Goal: Transaction & Acquisition: Purchase product/service

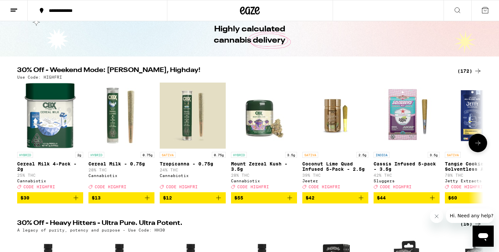
scroll to position [44, 0]
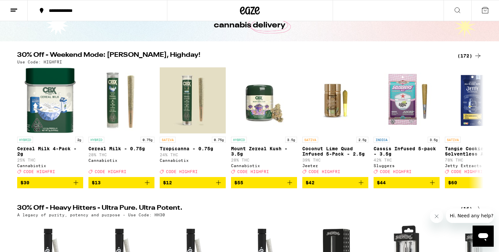
click at [463, 57] on div "(172)" at bounding box center [470, 56] width 24 height 8
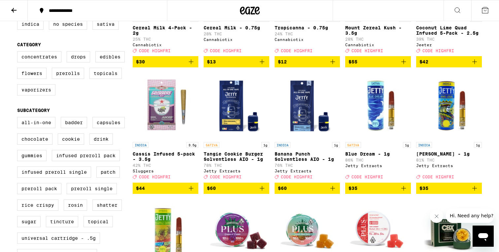
click at [193, 192] on icon "Add to bag" at bounding box center [191, 188] width 8 height 8
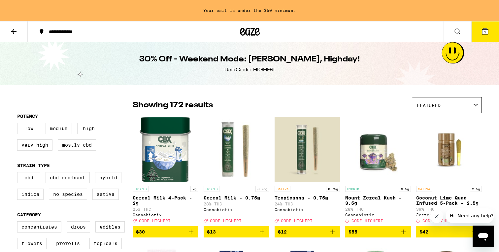
click at [251, 31] on icon at bounding box center [250, 32] width 20 height 12
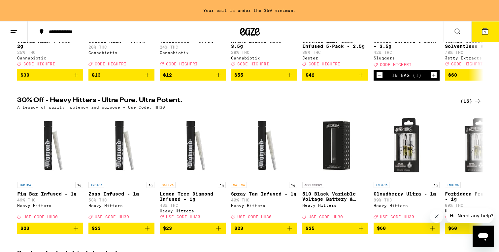
scroll to position [173, 0]
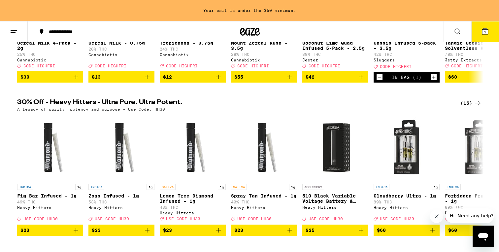
click at [472, 107] on div "(16)" at bounding box center [471, 103] width 21 height 8
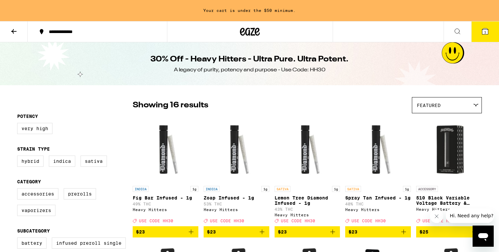
click at [11, 31] on icon at bounding box center [14, 31] width 8 height 8
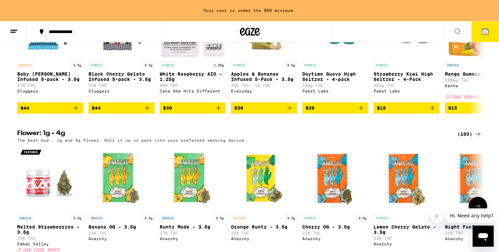
scroll to position [692, 0]
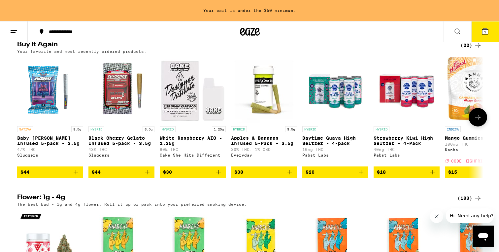
click at [76, 176] on icon "Add to bag" at bounding box center [76, 172] width 8 height 8
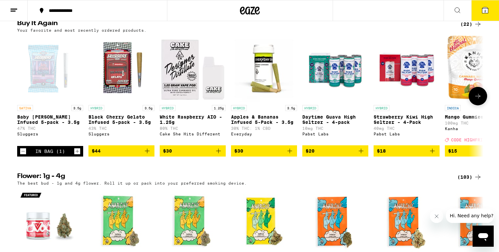
scroll to position [671, 0]
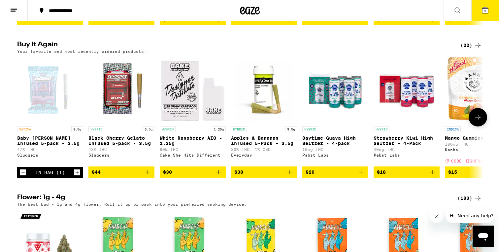
click at [76, 174] on icon "Increment" at bounding box center [78, 173] width 4 height 4
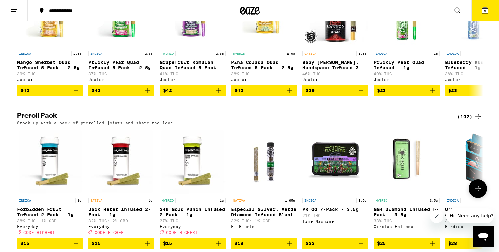
scroll to position [1761, 0]
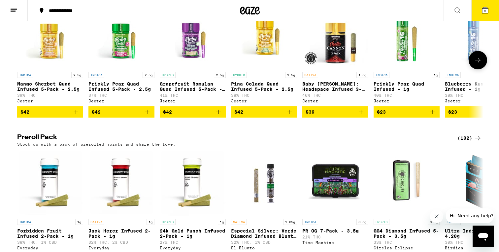
click at [480, 64] on icon at bounding box center [478, 60] width 8 height 8
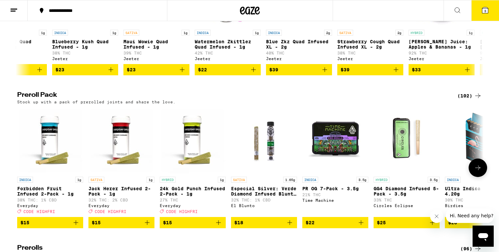
scroll to position [1853, 0]
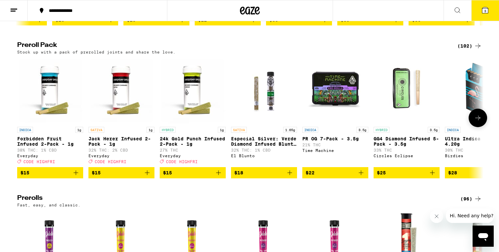
click at [480, 122] on icon at bounding box center [478, 118] width 8 height 8
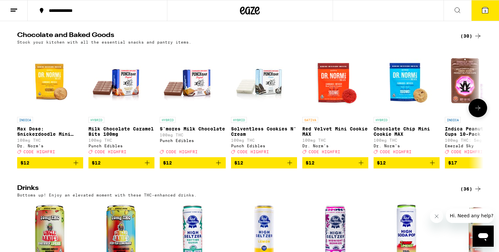
scroll to position [2317, 0]
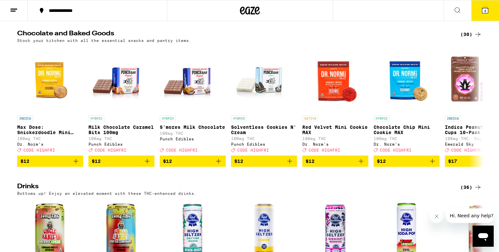
click at [14, 11] on line at bounding box center [13, 11] width 5 height 0
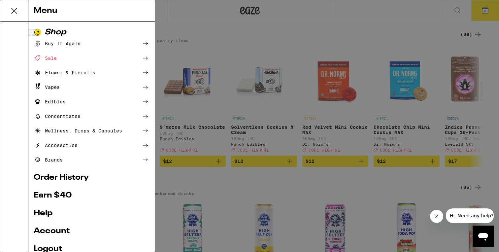
click at [69, 74] on div "Flower & Prerolls" at bounding box center [65, 73] width 62 height 8
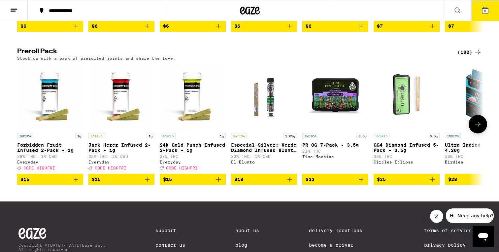
scroll to position [479, 0]
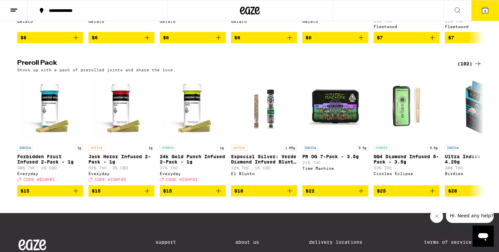
click at [470, 68] on div "(102)" at bounding box center [470, 64] width 24 height 8
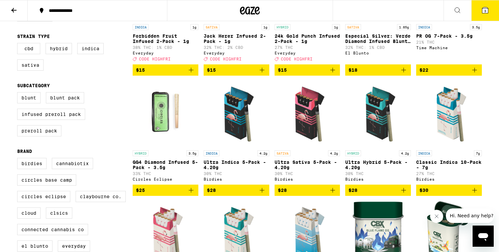
scroll to position [146, 0]
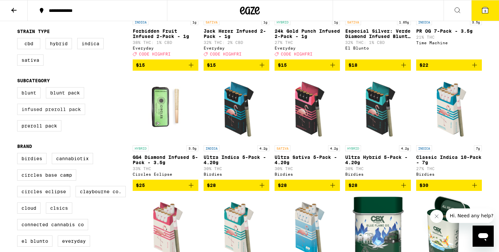
click at [74, 115] on label "Infused Preroll Pack" at bounding box center [51, 109] width 68 height 11
click at [19, 89] on input "Infused Preroll Pack" at bounding box center [18, 88] width 0 height 0
checkbox input "true"
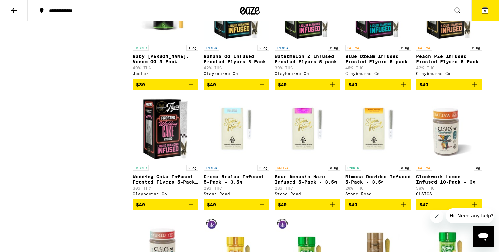
scroll to position [736, 0]
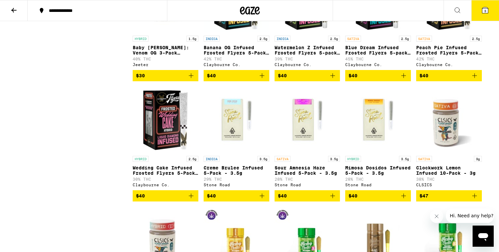
click at [191, 200] on icon "Add to bag" at bounding box center [191, 196] width 8 height 8
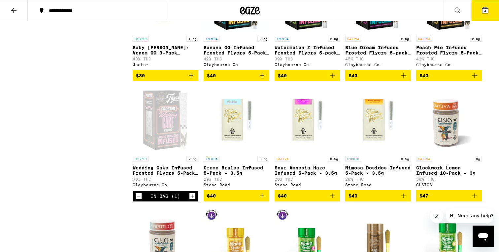
click at [191, 200] on icon "Increment" at bounding box center [193, 196] width 6 height 8
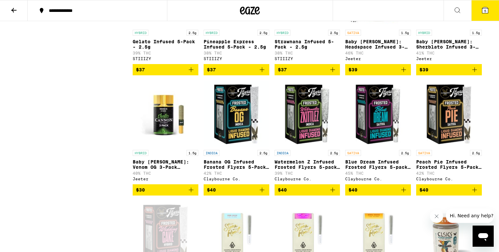
scroll to position [634, 0]
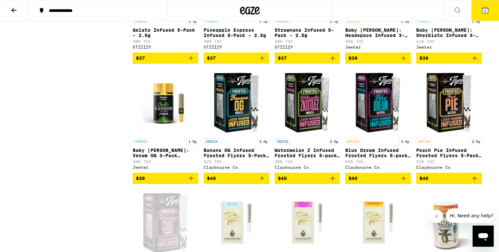
click at [404, 182] on icon "Add to bag" at bounding box center [404, 178] width 8 height 8
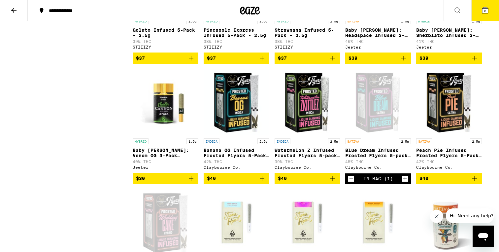
click at [477, 182] on icon "Add to bag" at bounding box center [475, 178] width 8 height 8
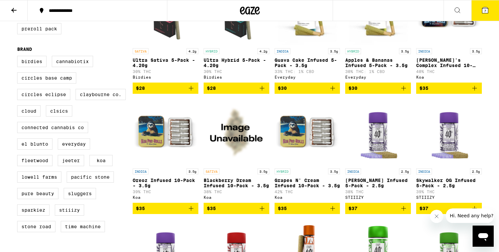
scroll to position [232, 0]
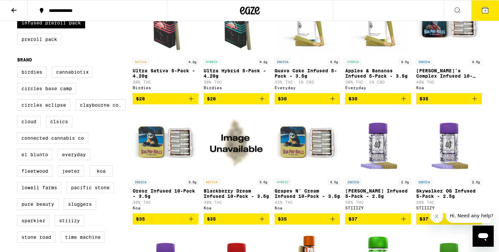
click at [486, 10] on span "7" at bounding box center [486, 11] width 2 height 4
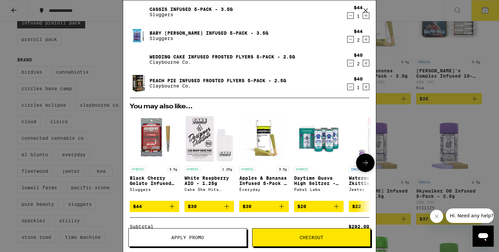
scroll to position [47, 0]
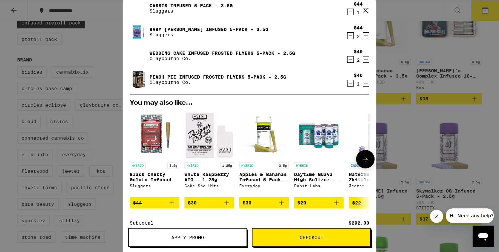
click at [227, 204] on icon "Add to bag" at bounding box center [227, 203] width 8 height 8
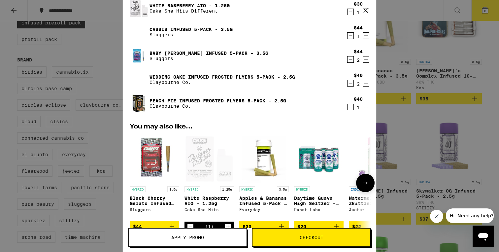
click at [227, 204] on p "White Raspberry AIO - 1.25g" at bounding box center [210, 201] width 50 height 11
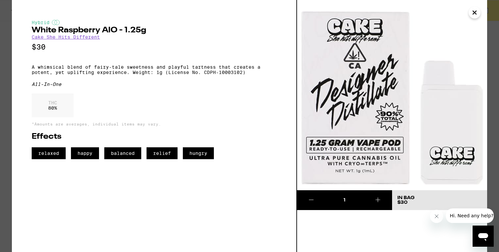
click at [383, 197] on button at bounding box center [378, 200] width 28 height 20
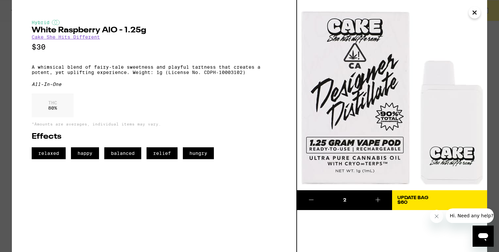
click at [473, 14] on icon "Close" at bounding box center [474, 12] width 3 height 3
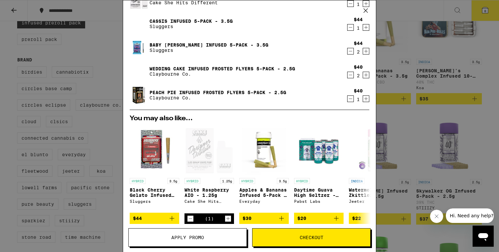
scroll to position [148, 0]
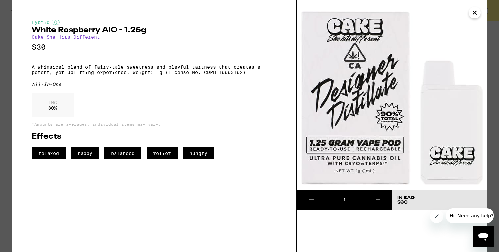
click at [476, 16] on icon "Close" at bounding box center [475, 13] width 8 height 10
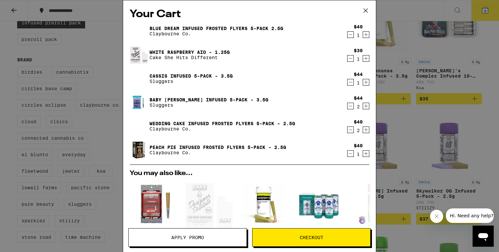
click at [352, 38] on icon "Decrement" at bounding box center [351, 35] width 6 height 8
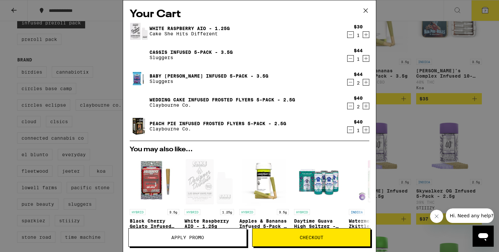
click at [350, 60] on icon "Decrement" at bounding box center [351, 58] width 6 height 8
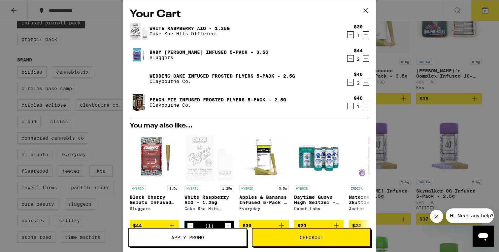
click at [349, 36] on icon "Decrement" at bounding box center [351, 35] width 6 height 8
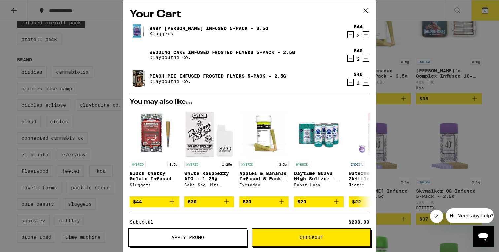
click at [351, 62] on icon "Decrement" at bounding box center [351, 58] width 6 height 8
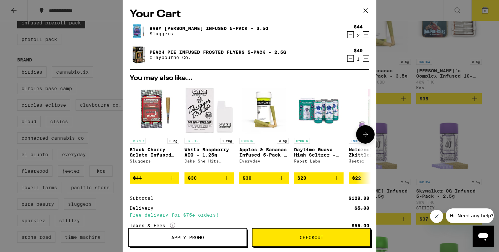
scroll to position [53, 0]
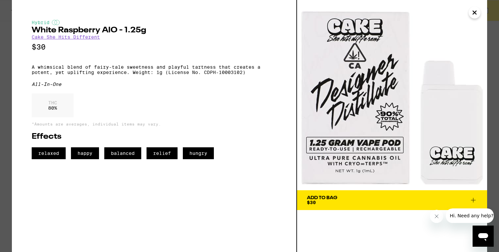
click at [474, 13] on icon "Close" at bounding box center [474, 12] width 3 height 3
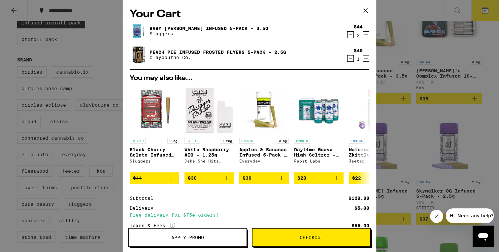
click at [366, 34] on icon "Increment" at bounding box center [367, 35] width 4 height 4
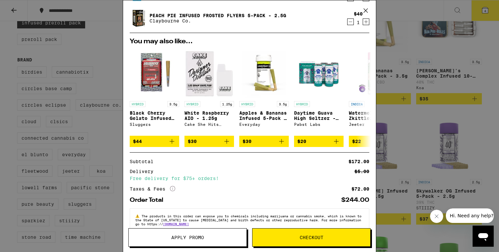
scroll to position [53, 0]
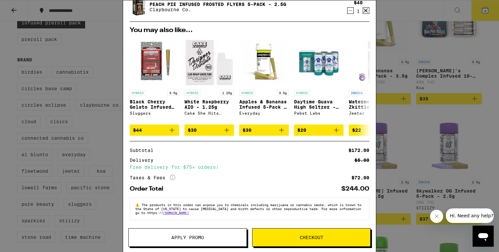
click at [365, 6] on icon at bounding box center [366, 11] width 10 height 10
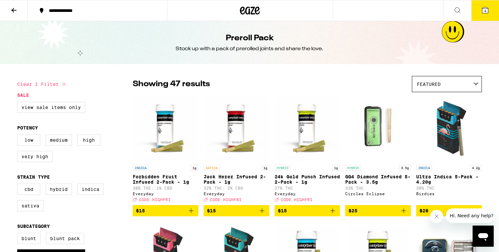
click at [249, 11] on icon at bounding box center [250, 11] width 10 height 8
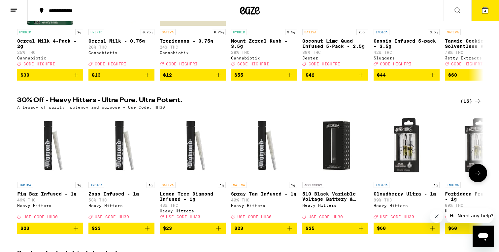
scroll to position [158, 0]
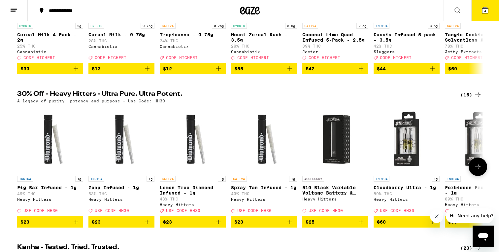
click at [479, 171] on icon at bounding box center [478, 167] width 8 height 8
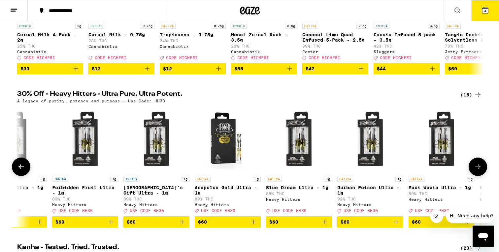
click at [479, 171] on icon at bounding box center [478, 167] width 8 height 8
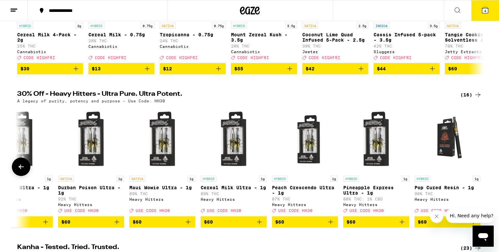
scroll to position [0, 676]
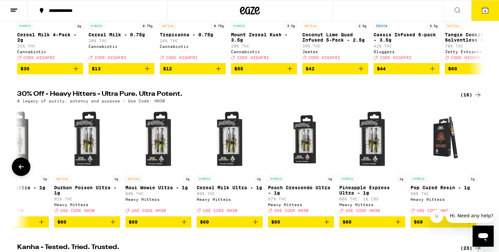
click at [479, 176] on div at bounding box center [478, 167] width 18 height 18
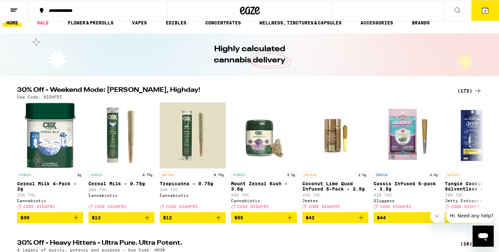
scroll to position [0, 0]
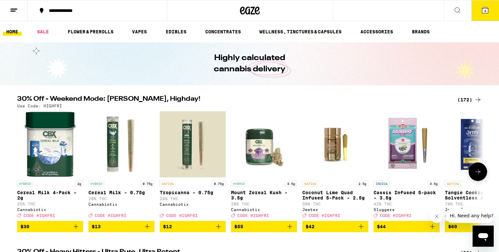
click at [478, 171] on icon at bounding box center [478, 172] width 8 height 8
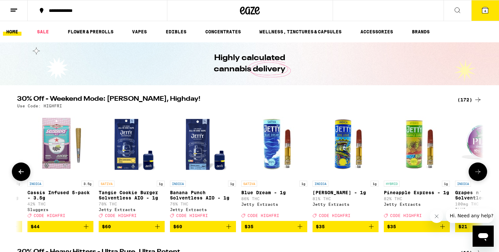
scroll to position [0, 393]
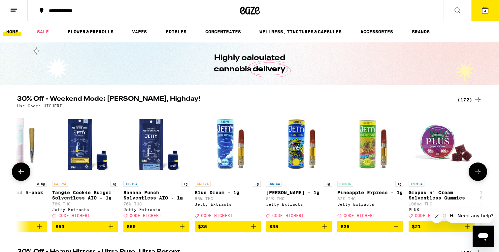
click at [478, 171] on icon at bounding box center [478, 172] width 8 height 8
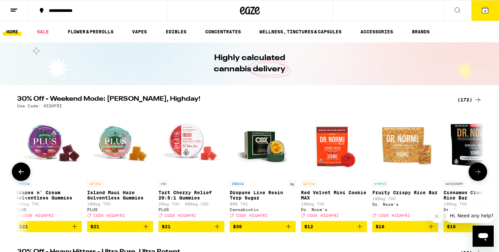
click at [478, 171] on icon at bounding box center [478, 172] width 8 height 8
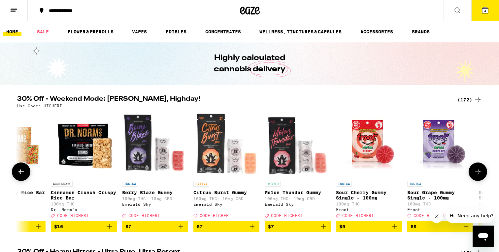
click at [478, 171] on icon at bounding box center [478, 172] width 8 height 8
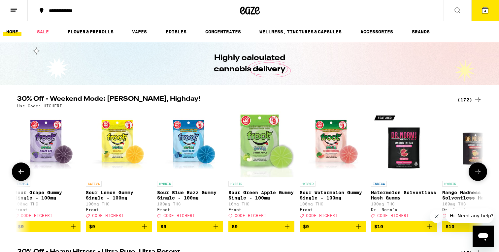
click at [478, 171] on icon at bounding box center [478, 172] width 8 height 8
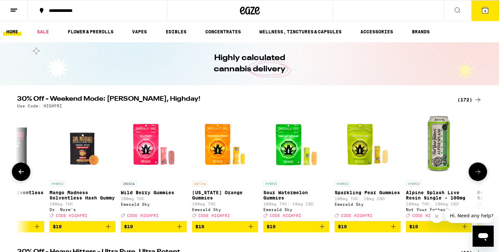
click at [478, 171] on icon at bounding box center [478, 172] width 8 height 8
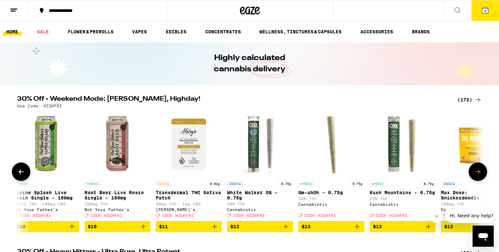
click at [478, 171] on icon at bounding box center [478, 172] width 8 height 8
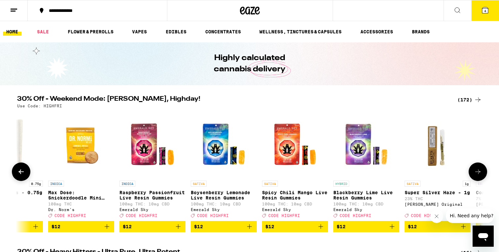
click at [478, 171] on icon at bounding box center [478, 172] width 8 height 8
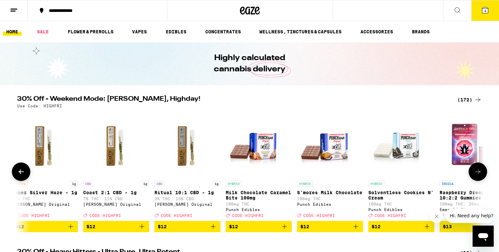
click at [478, 171] on icon at bounding box center [478, 172] width 8 height 8
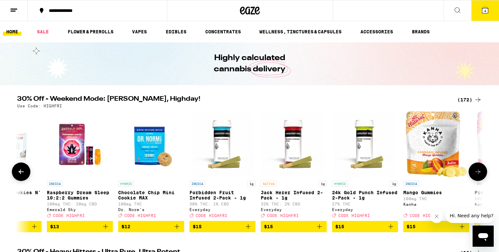
click at [478, 171] on icon at bounding box center [478, 172] width 8 height 8
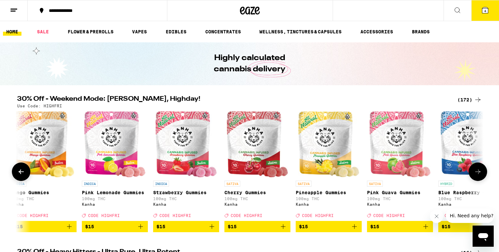
click at [478, 171] on icon at bounding box center [478, 172] width 8 height 8
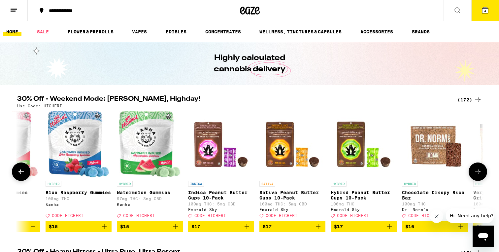
click at [478, 171] on icon at bounding box center [478, 172] width 8 height 8
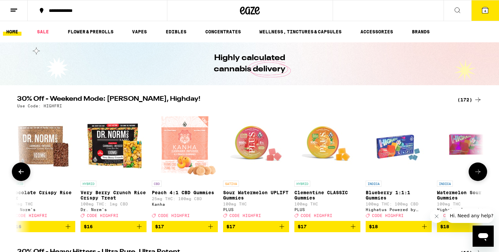
click at [478, 171] on icon at bounding box center [478, 172] width 8 height 8
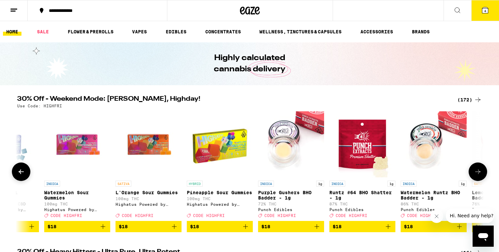
click at [478, 171] on icon at bounding box center [478, 172] width 8 height 8
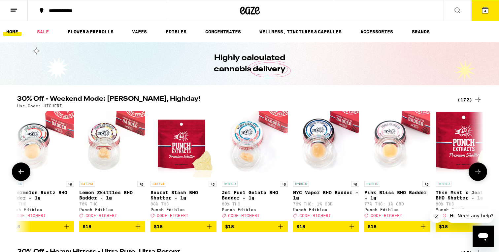
click at [478, 171] on icon at bounding box center [478, 172] width 8 height 8
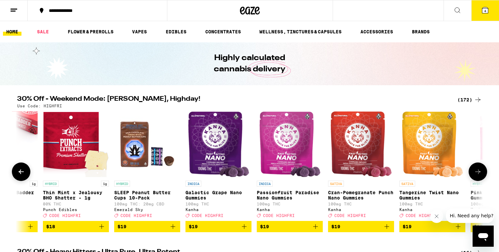
click at [478, 171] on icon at bounding box center [478, 172] width 8 height 8
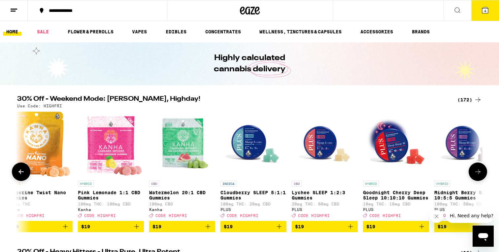
click at [478, 171] on icon at bounding box center [478, 172] width 8 height 8
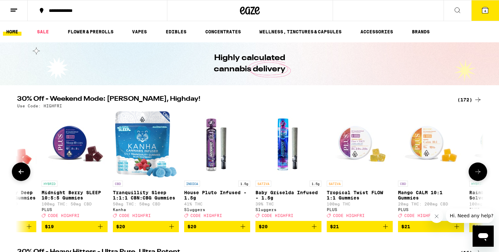
click at [478, 171] on icon at bounding box center [478, 172] width 8 height 8
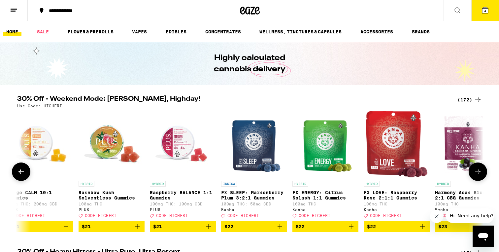
scroll to position [0, 7075]
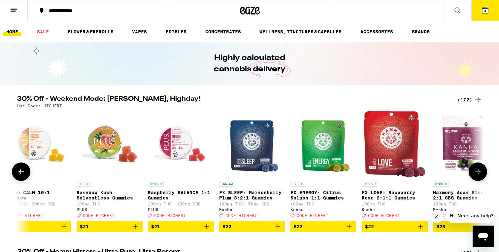
click at [21, 170] on button at bounding box center [21, 172] width 18 height 18
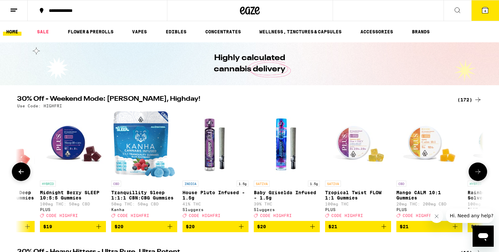
scroll to position [0, 6682]
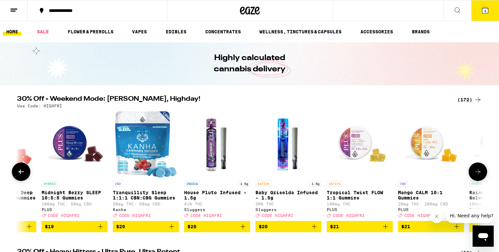
click at [477, 176] on icon at bounding box center [478, 172] width 8 height 8
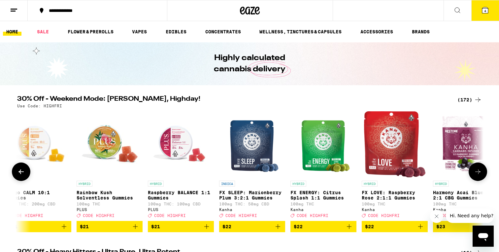
click at [477, 176] on icon at bounding box center [478, 172] width 8 height 8
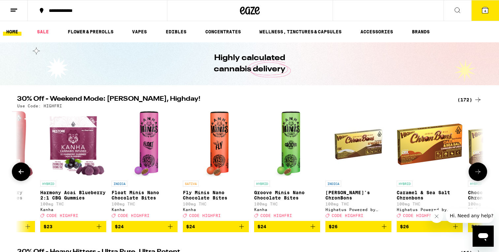
click at [477, 176] on icon at bounding box center [478, 172] width 8 height 8
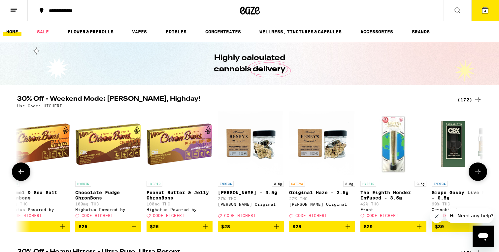
click at [477, 176] on icon at bounding box center [478, 172] width 8 height 8
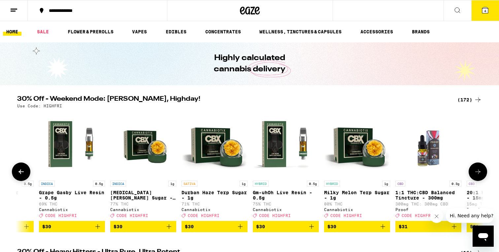
click at [477, 176] on icon at bounding box center [478, 172] width 8 height 8
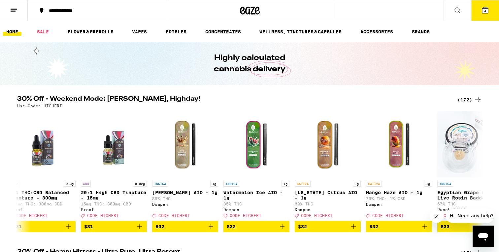
scroll to position [0, 8647]
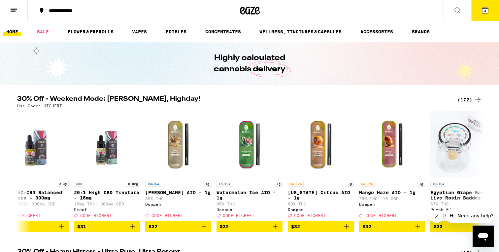
click at [471, 99] on div "(172)" at bounding box center [470, 100] width 24 height 8
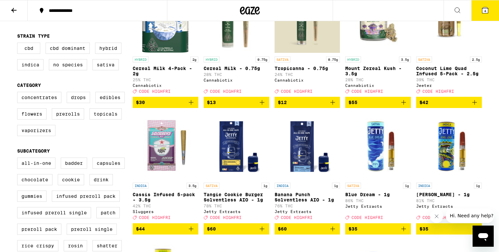
scroll to position [96, 0]
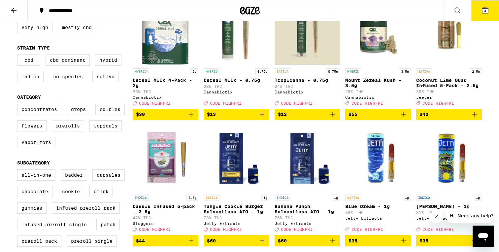
click at [75, 129] on label "Prerolls" at bounding box center [68, 125] width 32 height 11
click at [19, 105] on input "Prerolls" at bounding box center [18, 105] width 0 height 0
checkbox input "true"
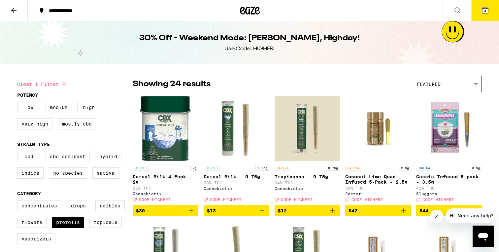
click at [485, 10] on span "4" at bounding box center [486, 11] width 2 height 4
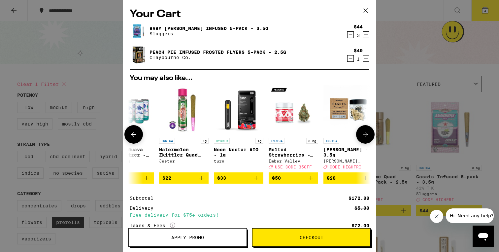
scroll to position [0, 191]
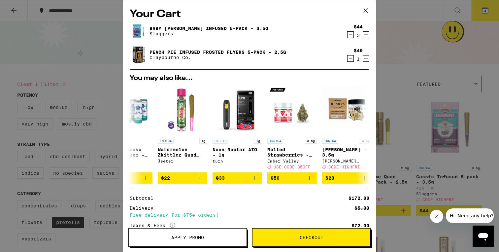
click at [327, 242] on button "Checkout" at bounding box center [311, 237] width 119 height 18
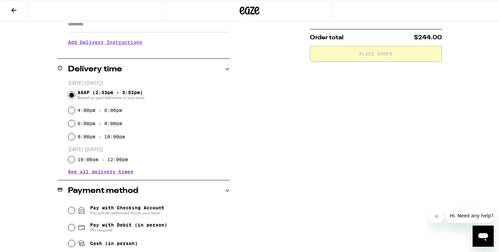
scroll to position [139, 0]
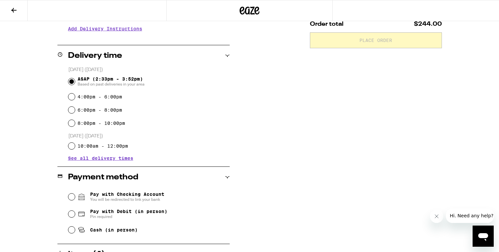
click at [106, 209] on span "Pay with Debit (in person)" at bounding box center [128, 211] width 77 height 5
click at [75, 211] on input "Pay with Debit (in person) Pin required" at bounding box center [71, 214] width 7 height 7
radio input "true"
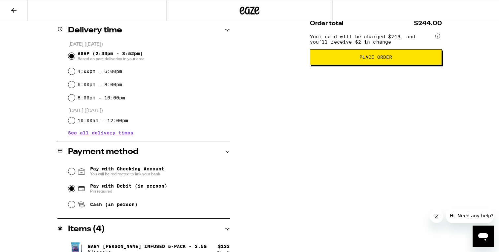
scroll to position [200, 0]
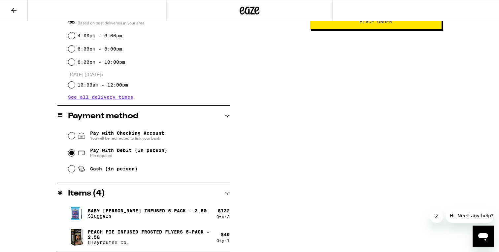
click at [100, 170] on span "Cash (in person)" at bounding box center [114, 168] width 48 height 5
click at [75, 170] on input "Cash (in person)" at bounding box center [71, 168] width 7 height 7
radio input "true"
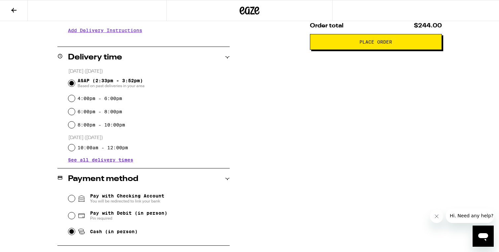
scroll to position [141, 0]
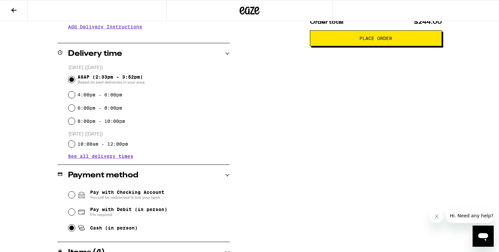
click at [109, 212] on span "Pay with Debit (in person)" at bounding box center [128, 209] width 77 height 5
click at [75, 212] on input "Pay with Debit (in person) Pin required" at bounding box center [71, 212] width 7 height 7
radio input "true"
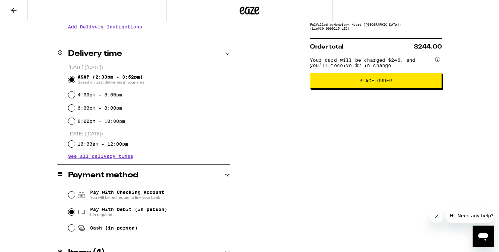
click at [341, 83] on span "Place Order" at bounding box center [376, 80] width 121 height 5
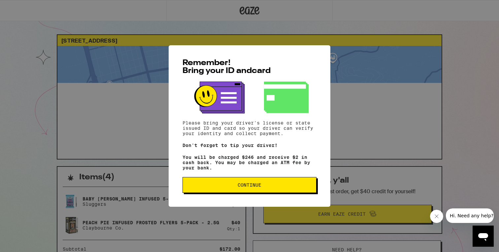
click at [240, 187] on span "Continue" at bounding box center [250, 185] width 24 height 5
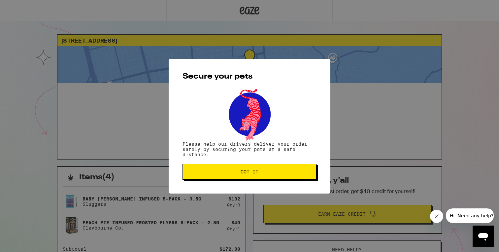
click at [236, 174] on span "Got it" at bounding box center [249, 171] width 123 height 5
